Goal: Use online tool/utility: Utilize a website feature to perform a specific function

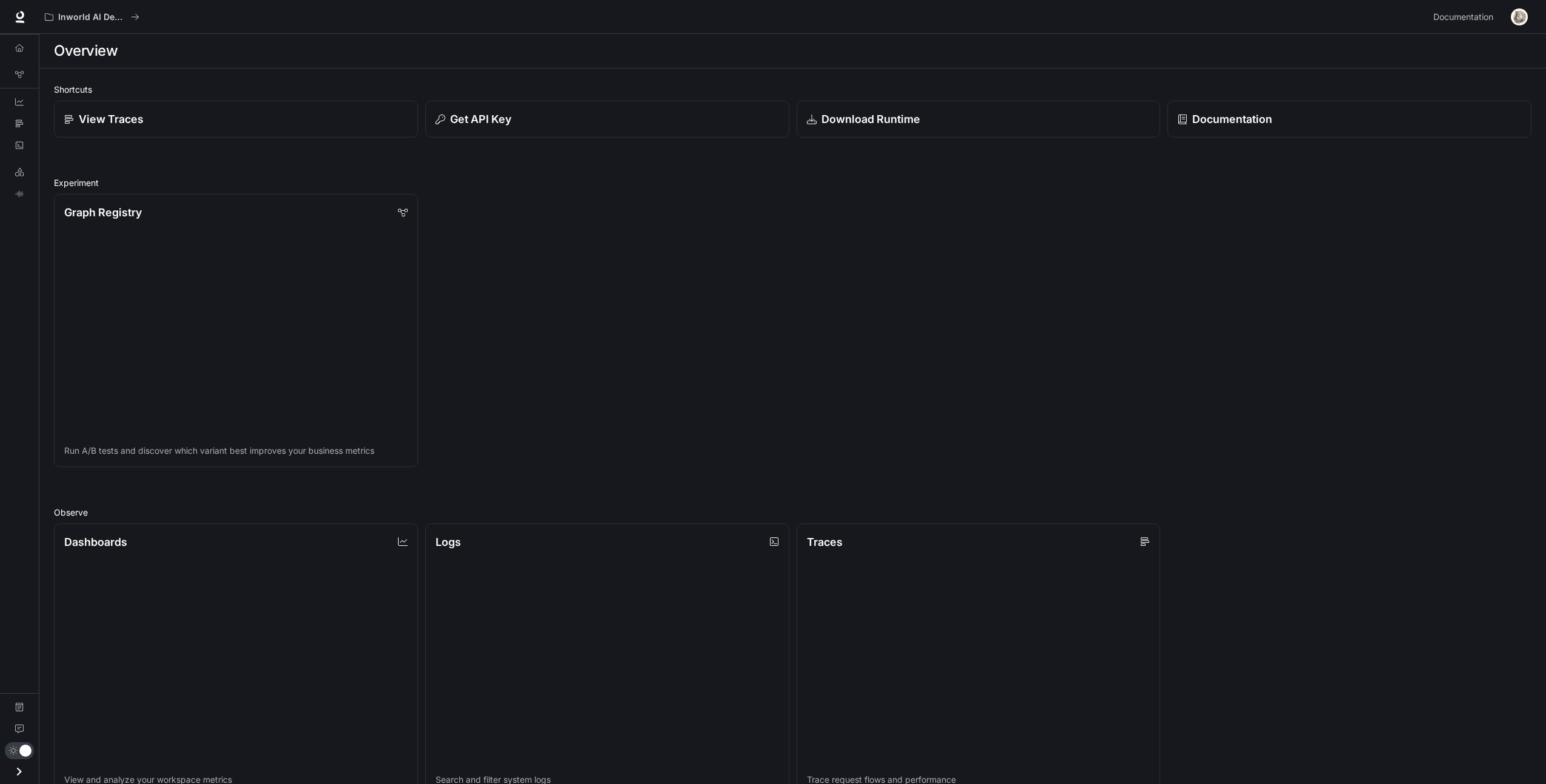
click at [566, 211] on div "Graph Registry Run A/B tests and discover which variant best improves your busi…" at bounding box center [789, 327] width 1485 height 281
click at [22, 227] on div "Overview Graph Registry Dashboards Traces Logs LLM Playground TTS Playground Do…" at bounding box center [19, 409] width 39 height 750
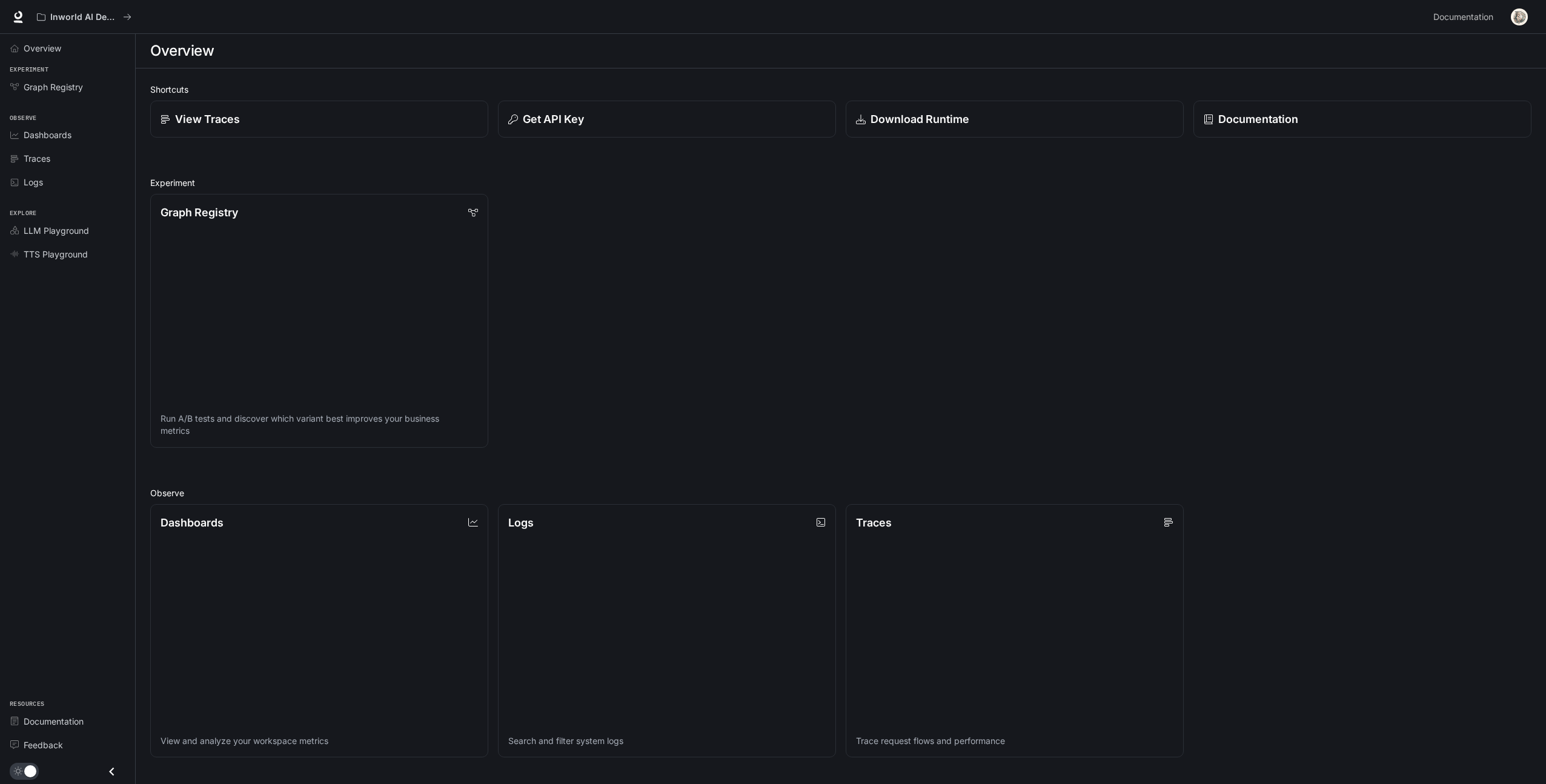
click at [22, 227] on span "LLM Playground" at bounding box center [17, 230] width 14 height 8
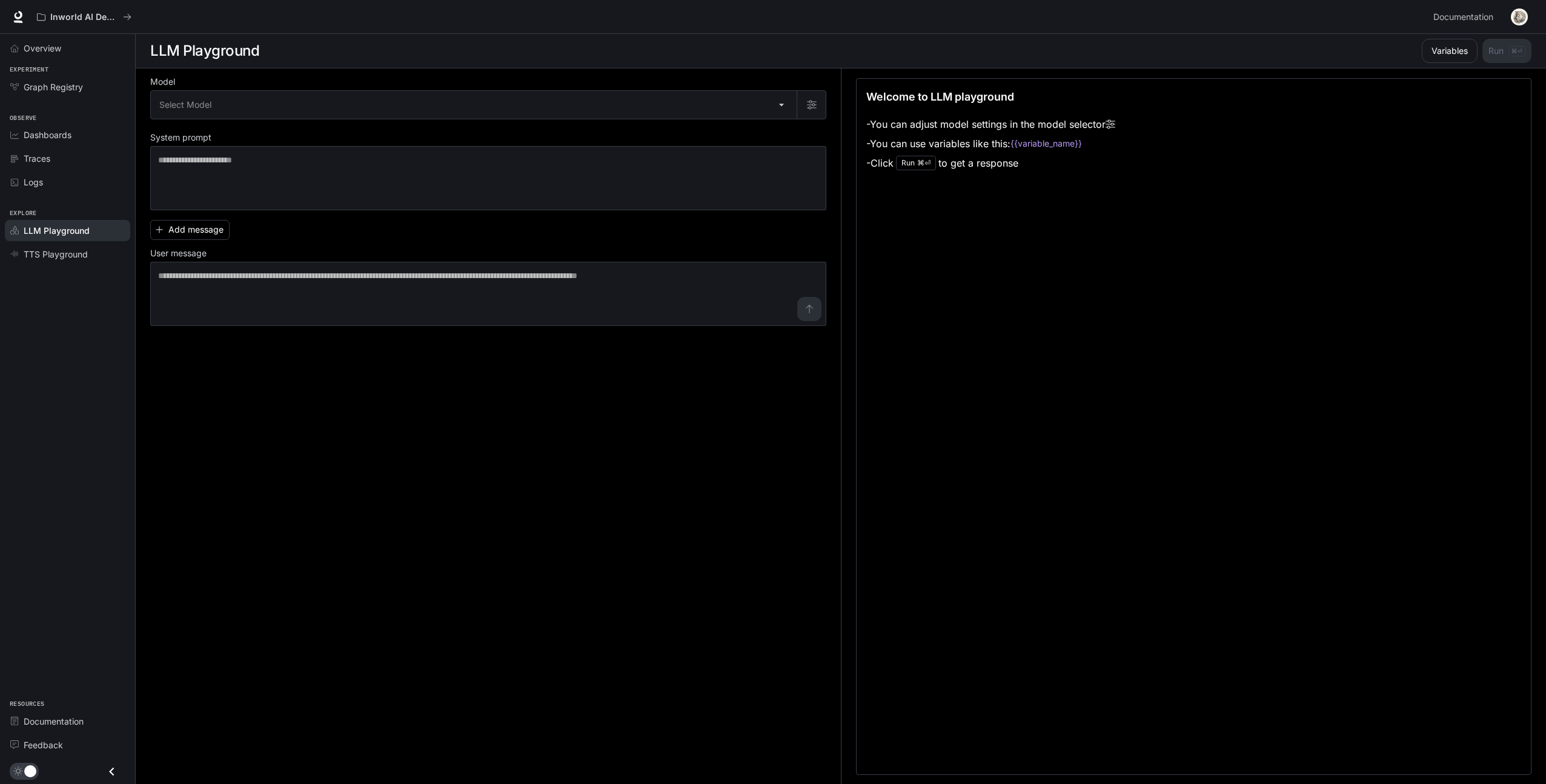
click at [31, 296] on div "Overview Experiment Graph Registry Observe Dashboards Traces Logs Explore LLM P…" at bounding box center [67, 409] width 135 height 750
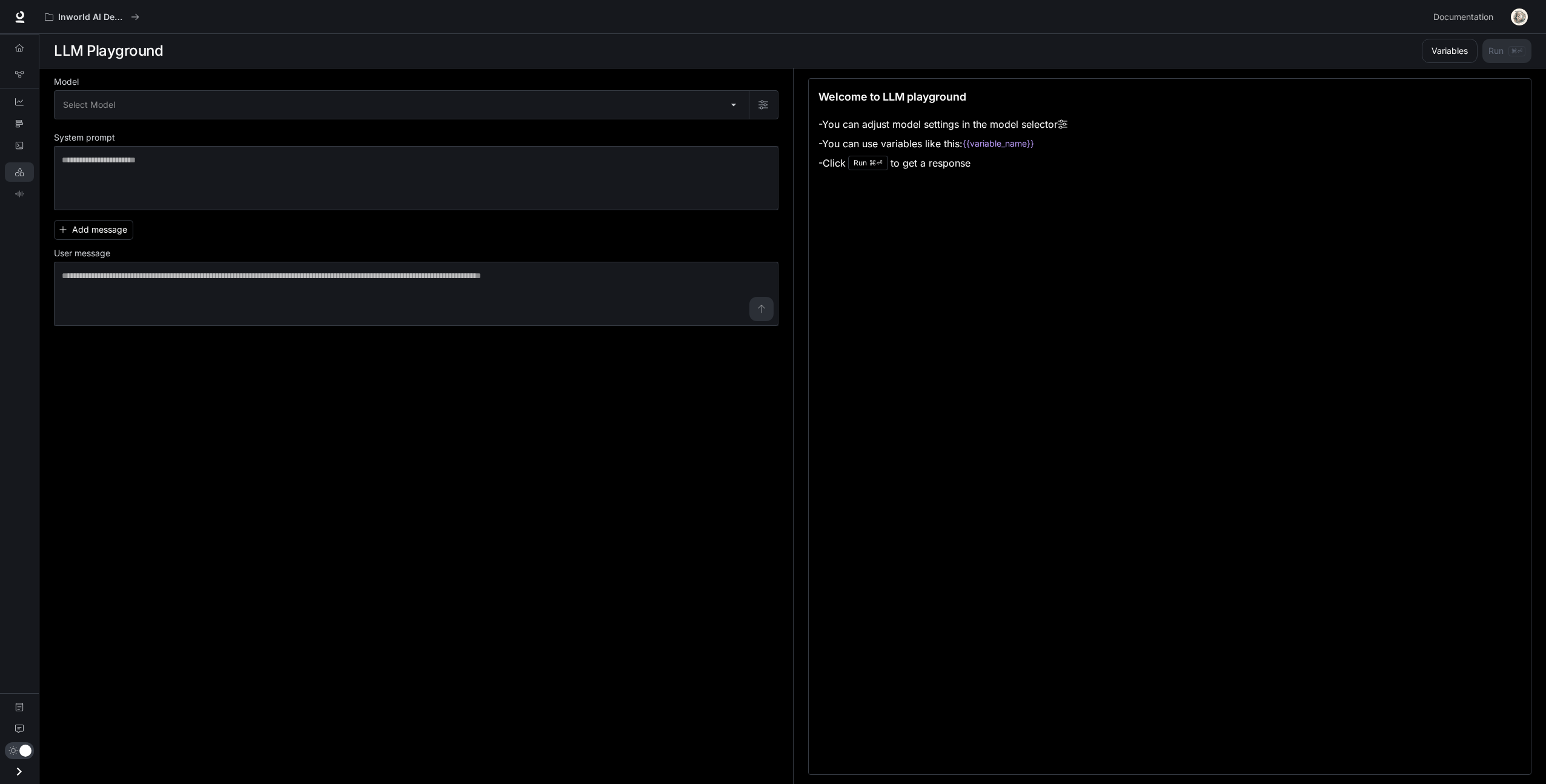
click at [16, 319] on div "Overview Graph Registry Dashboards Traces Logs LLM Playground TTS Playground Do…" at bounding box center [19, 409] width 39 height 750
click at [18, 309] on div "Overview Graph Registry Dashboards Traces Logs LLM Playground TTS Playground Do…" at bounding box center [19, 409] width 39 height 750
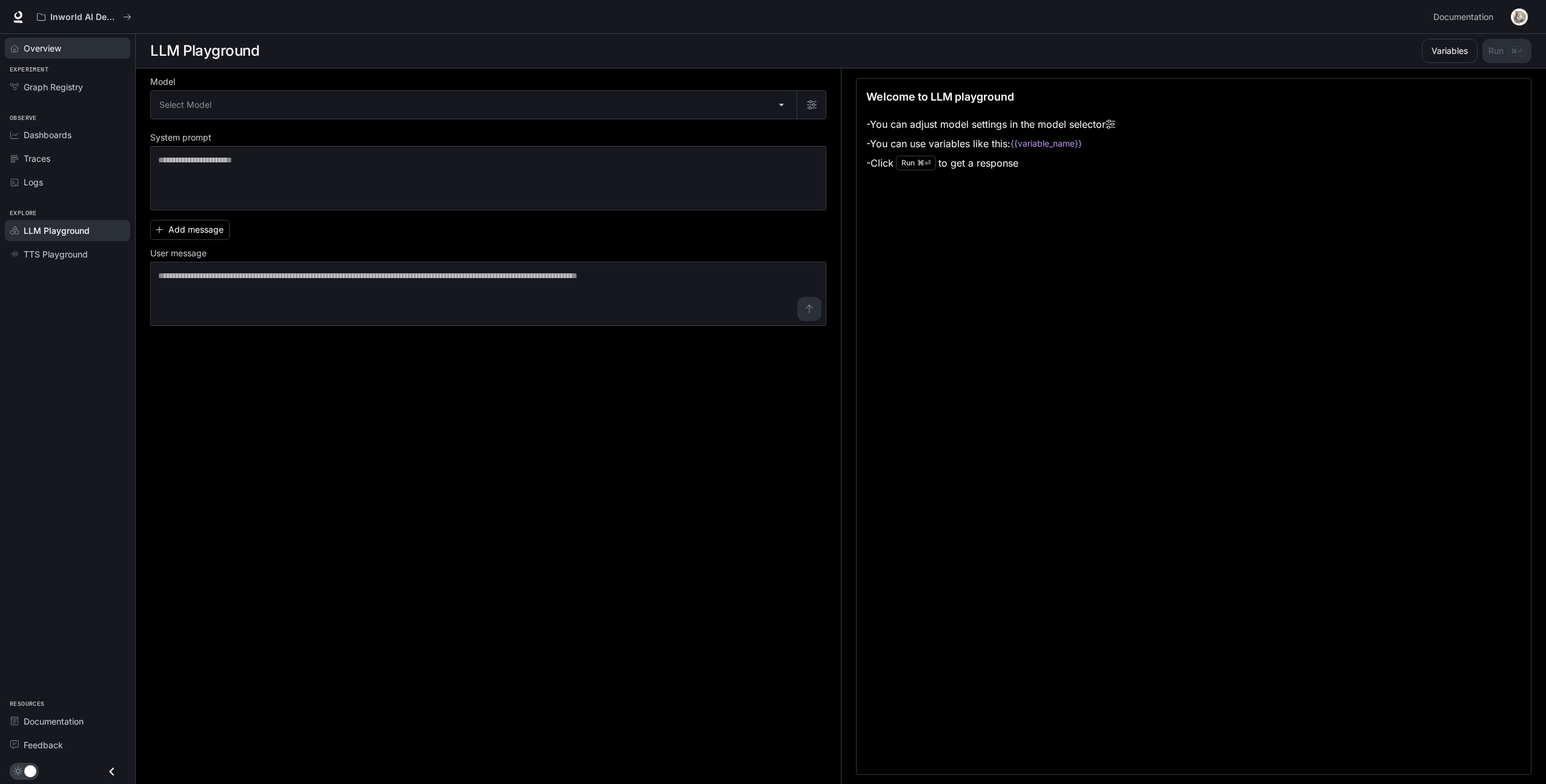
click at [41, 56] on link "Overview" at bounding box center [67, 49] width 125 height 21
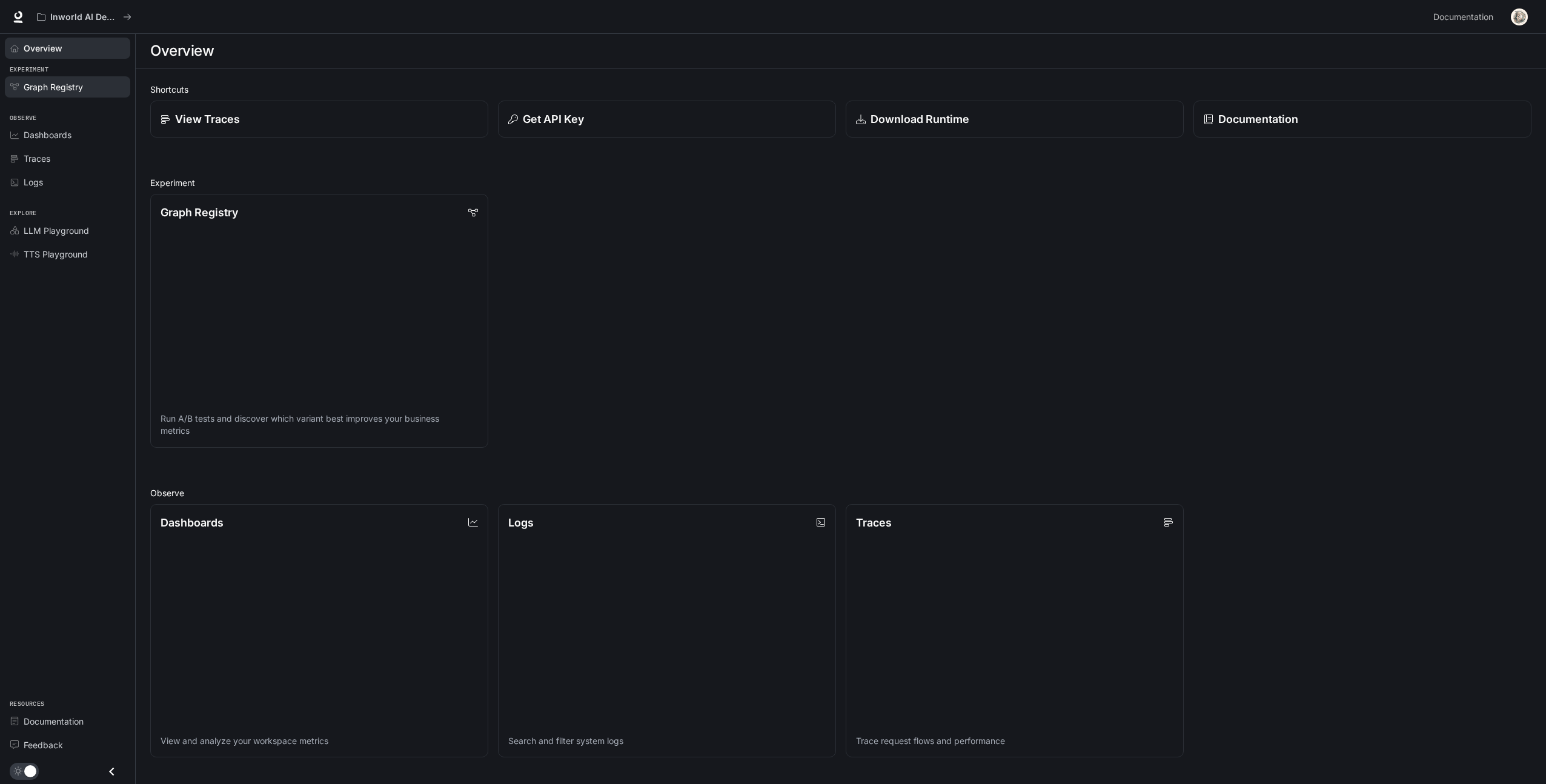
click at [61, 94] on link "Graph Registry" at bounding box center [67, 87] width 125 height 21
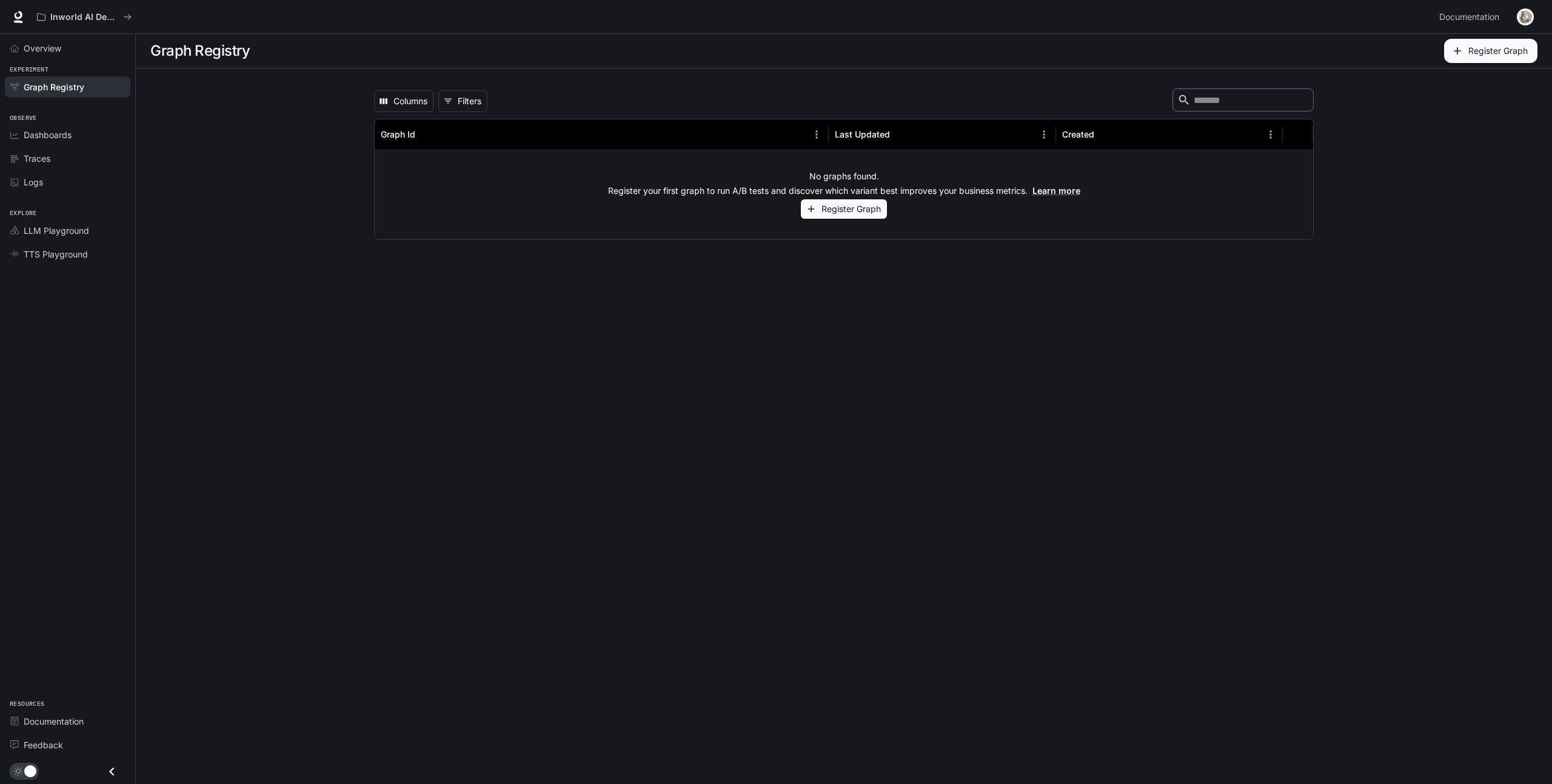
click at [835, 213] on button "Register Graph" at bounding box center [844, 209] width 86 height 20
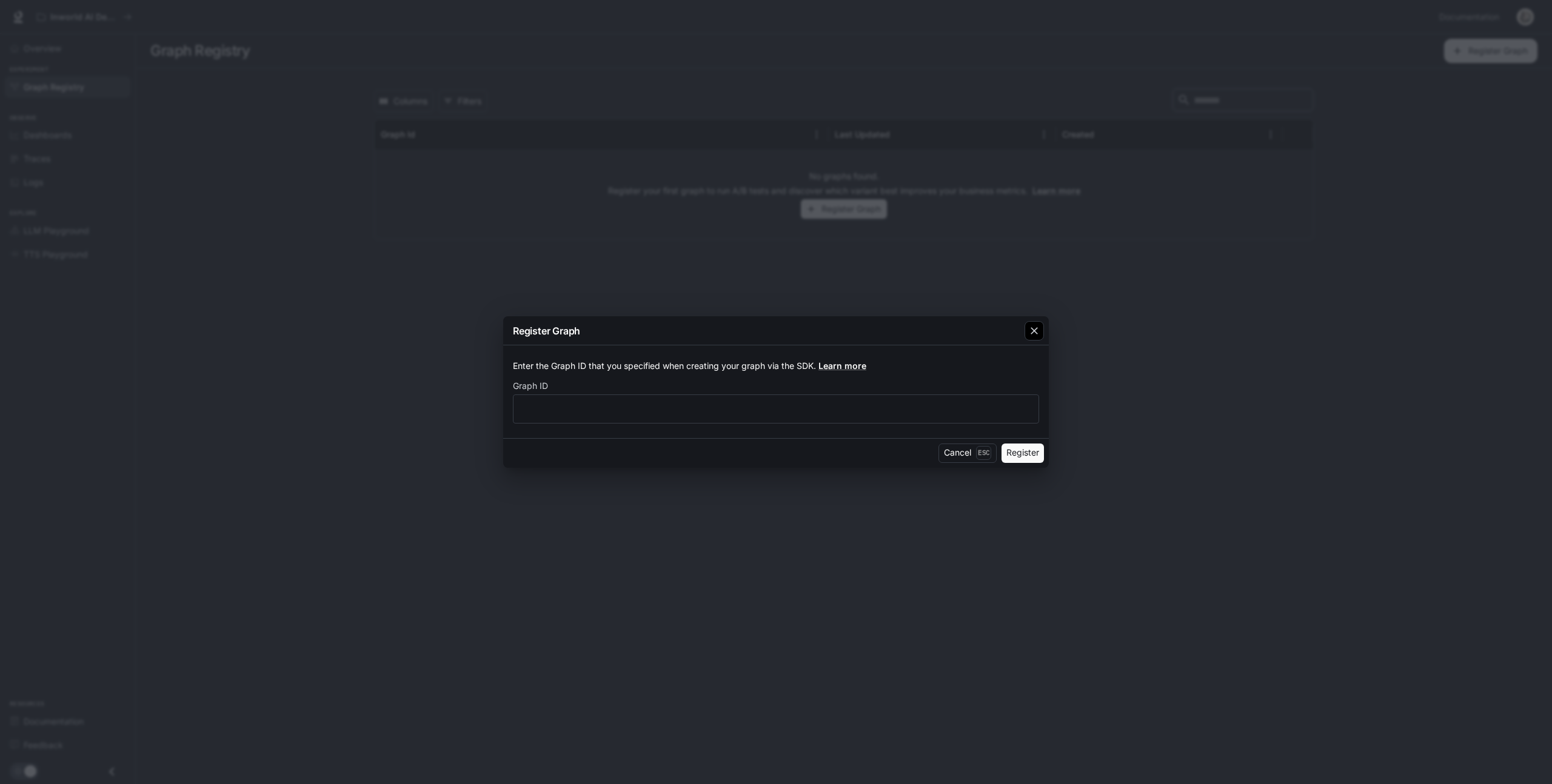
click at [1033, 335] on icon "button" at bounding box center [1034, 331] width 12 height 12
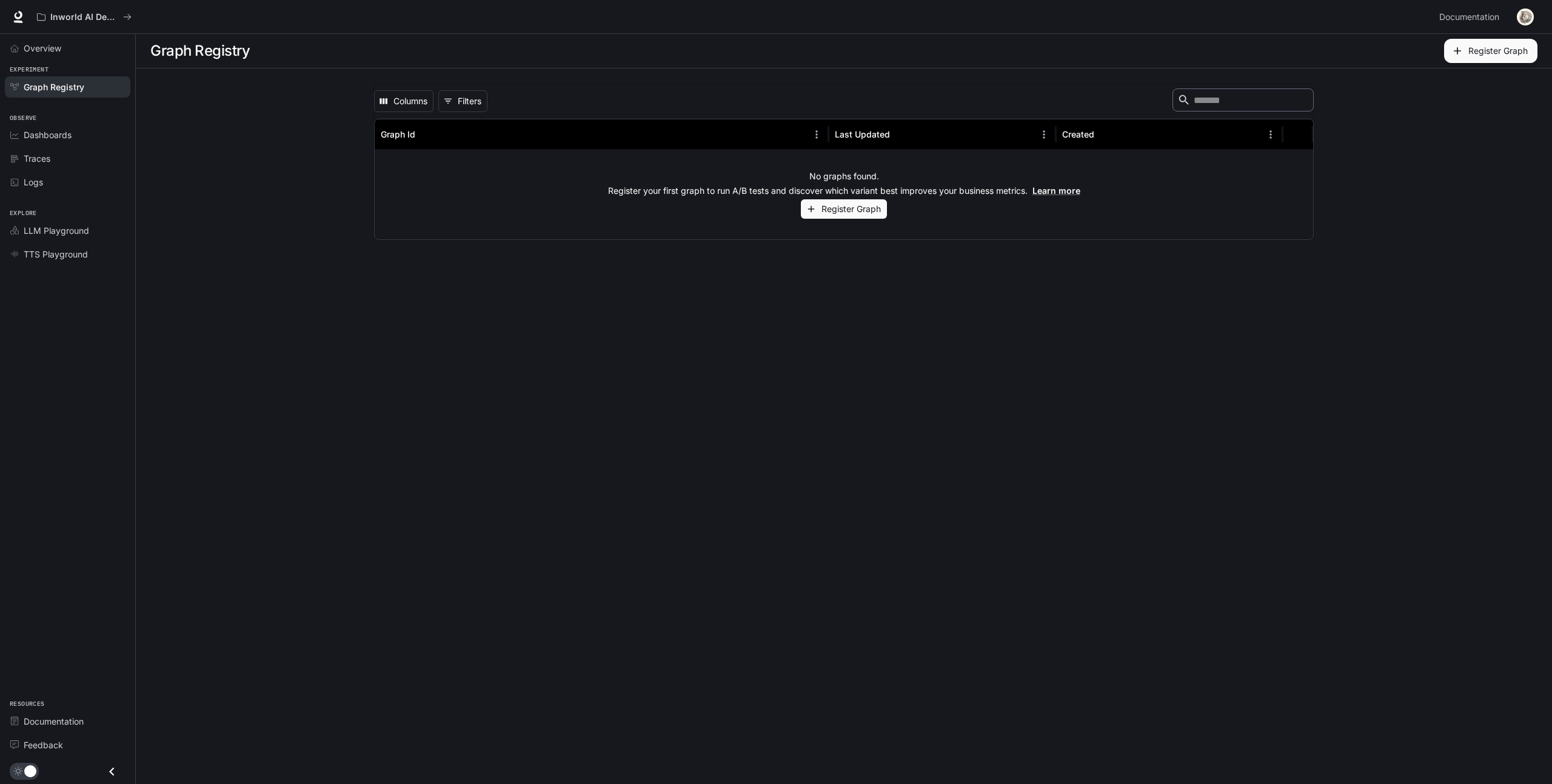
click at [626, 352] on main "Graph Registry Register Graph Columns 0 Filters ​ Graph Id Last Updated Created…" at bounding box center [844, 409] width 1416 height 750
click at [474, 113] on div "Columns 0 Filters ​" at bounding box center [844, 102] width 940 height 26
click at [474, 105] on button "0 Filters" at bounding box center [463, 101] width 49 height 22
click at [572, 96] on div "Columns 0 Filters ​" at bounding box center [844, 102] width 940 height 26
click at [421, 102] on button "Columns" at bounding box center [404, 101] width 59 height 22
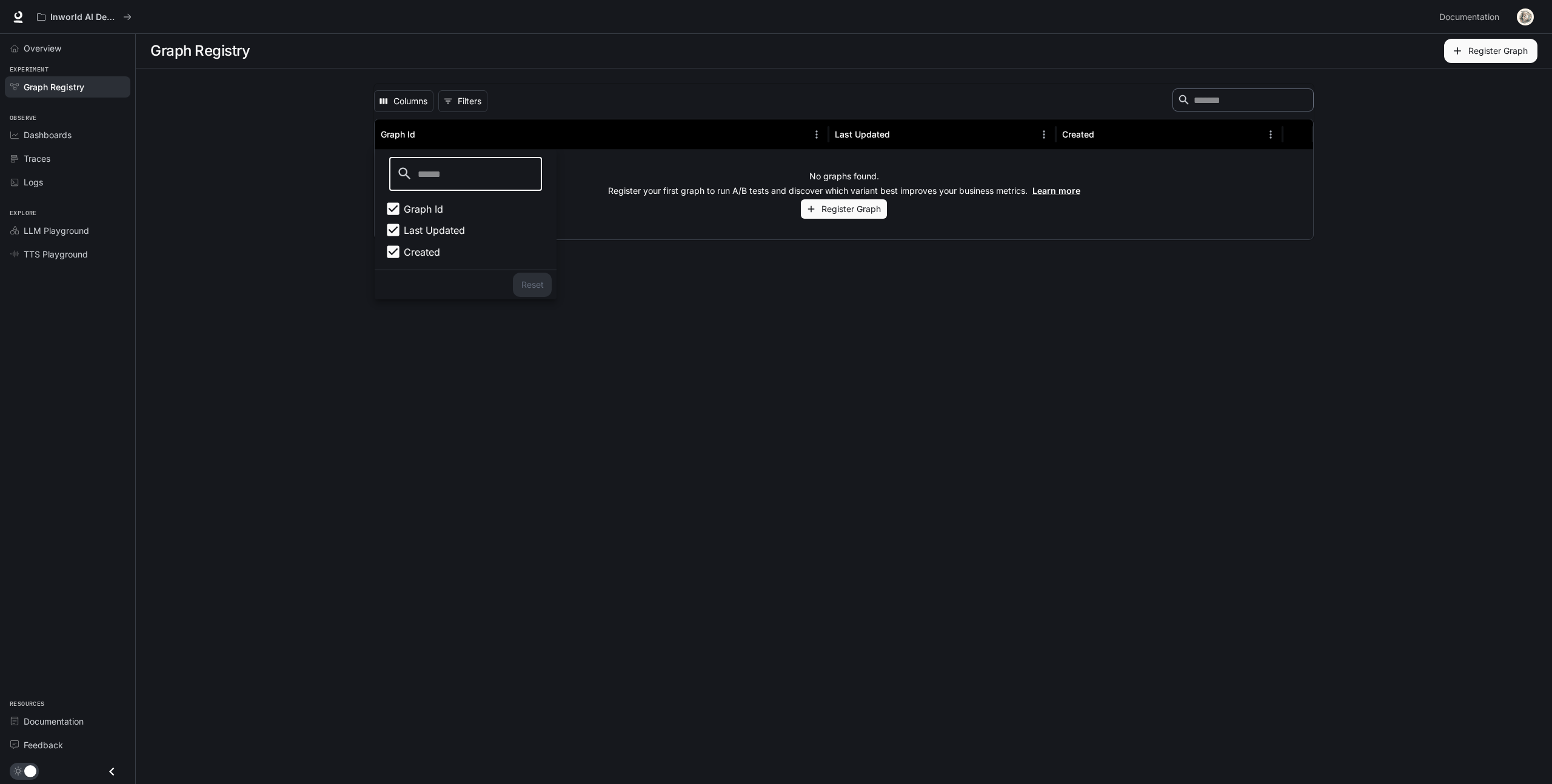
click at [577, 91] on div "Columns 0 Filters ​" at bounding box center [844, 102] width 940 height 26
click at [62, 227] on span "LLM Playground" at bounding box center [56, 230] width 65 height 13
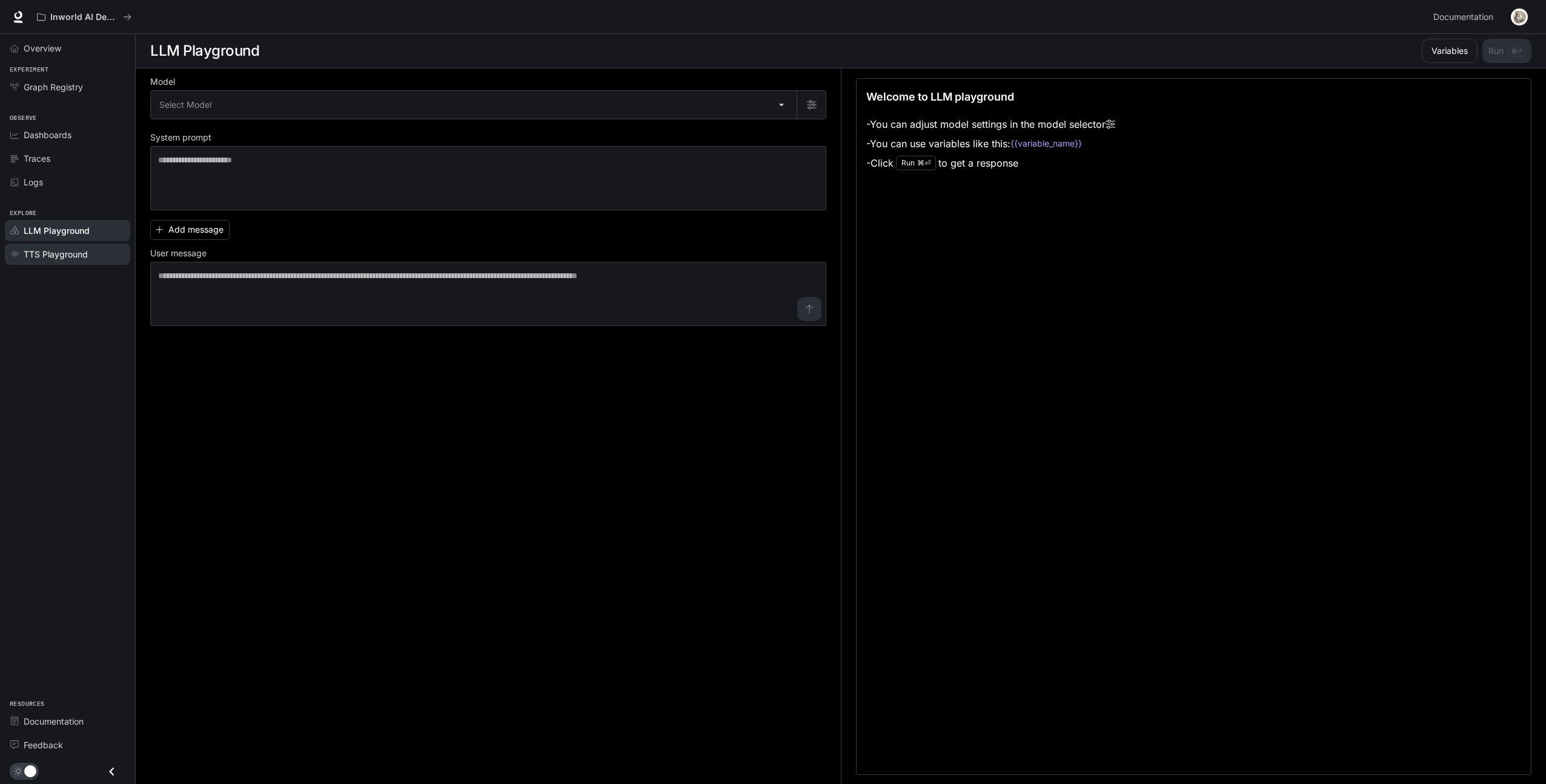
click at [62, 249] on span "TTS Playground" at bounding box center [55, 254] width 64 height 13
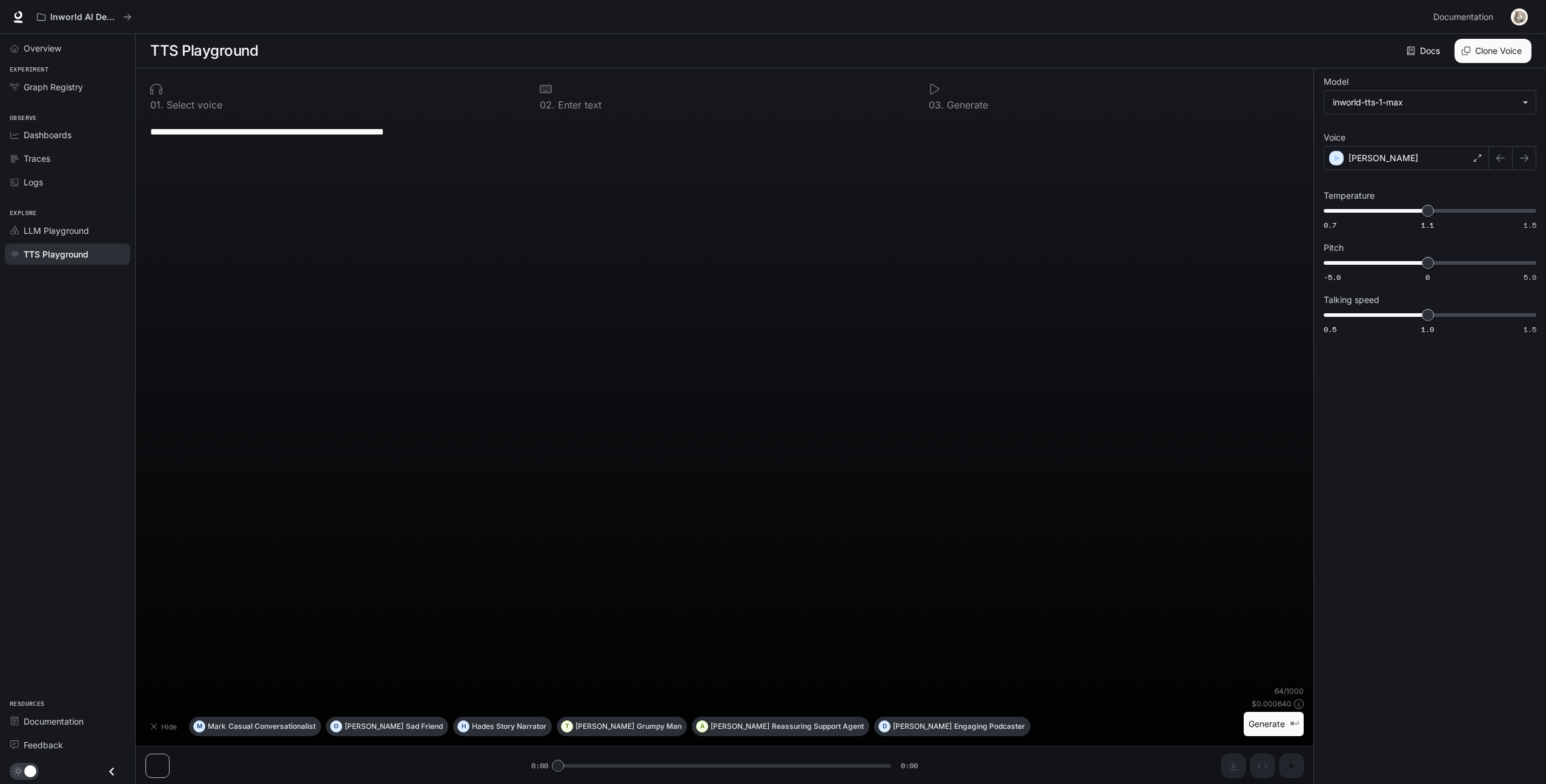
click at [267, 117] on div "**********" at bounding box center [724, 131] width 1149 height 29
click at [210, 108] on p "Select voice" at bounding box center [193, 105] width 59 height 10
click at [299, 237] on div "**********" at bounding box center [725, 401] width 1159 height 569
